Goal: Transaction & Acquisition: Obtain resource

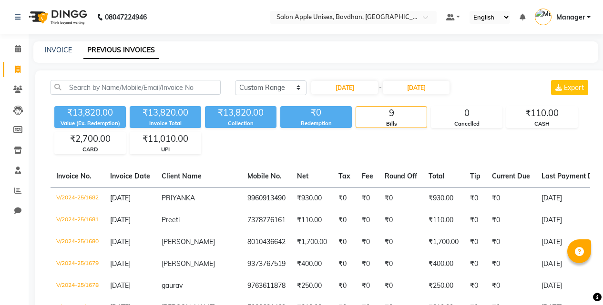
select select "range"
click at [324, 88] on input "[DATE]" at bounding box center [344, 87] width 67 height 13
select select "10"
select select "2024"
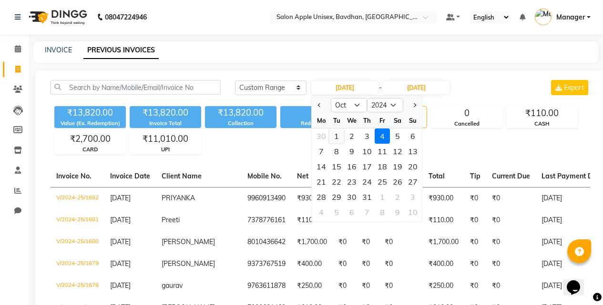
click at [335, 131] on div "1" at bounding box center [336, 136] width 15 height 15
type input "[DATE]"
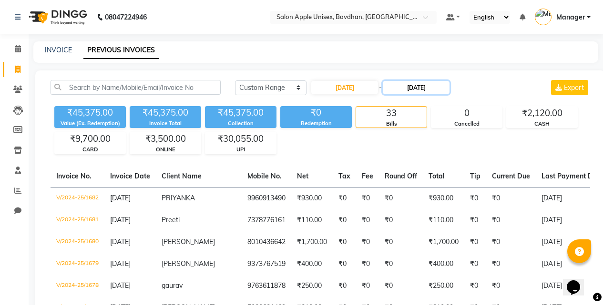
click at [407, 91] on input "[DATE]" at bounding box center [415, 87] width 67 height 13
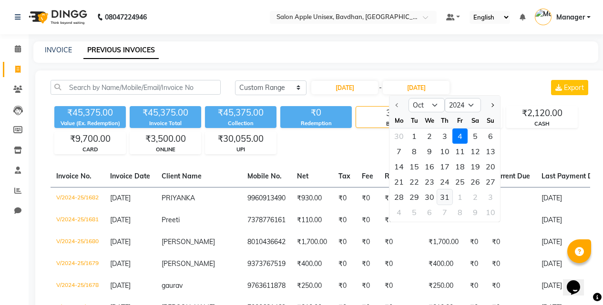
click at [441, 199] on div "31" at bounding box center [444, 197] width 15 height 15
type input "[DATE]"
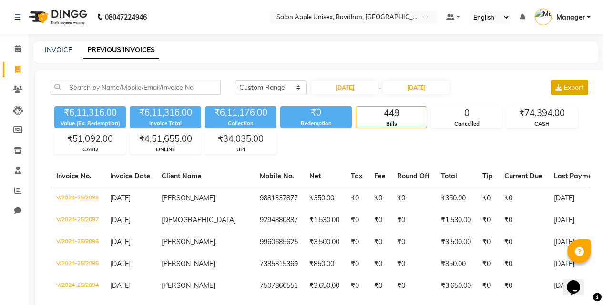
click at [577, 83] on span "Export" at bounding box center [573, 87] width 20 height 9
click at [14, 44] on span at bounding box center [18, 49] width 17 height 11
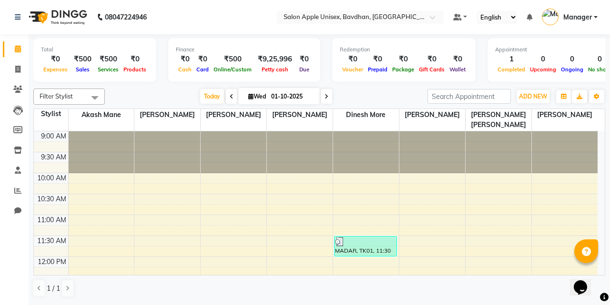
click at [574, 280] on div "Opens Chat This icon Opens the chat window." at bounding box center [580, 287] width 15 height 15
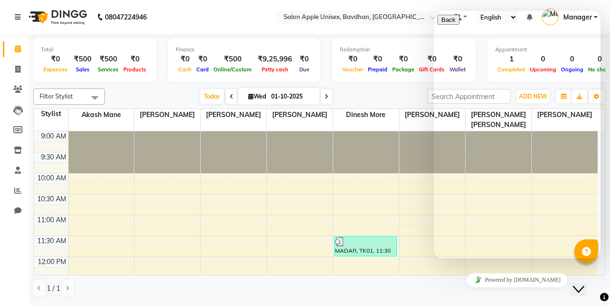
drag, startPoint x: 352, startPoint y: 100, endPoint x: 359, endPoint y: 103, distance: 8.3
click at [354, 100] on div "[DATE] [DATE]" at bounding box center [266, 97] width 313 height 14
click at [584, 284] on div "Close Chat This icon closes the chat window." at bounding box center [578, 289] width 11 height 11
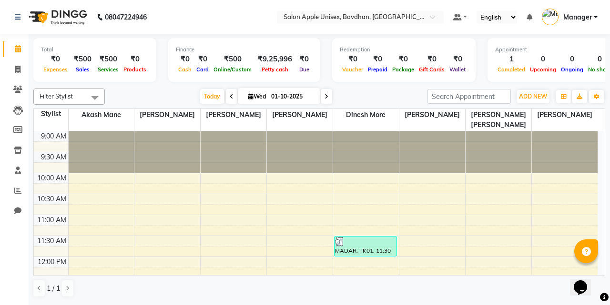
click at [172, 90] on div "[DATE] [DATE]" at bounding box center [266, 97] width 313 height 14
